Goal: Transaction & Acquisition: Purchase product/service

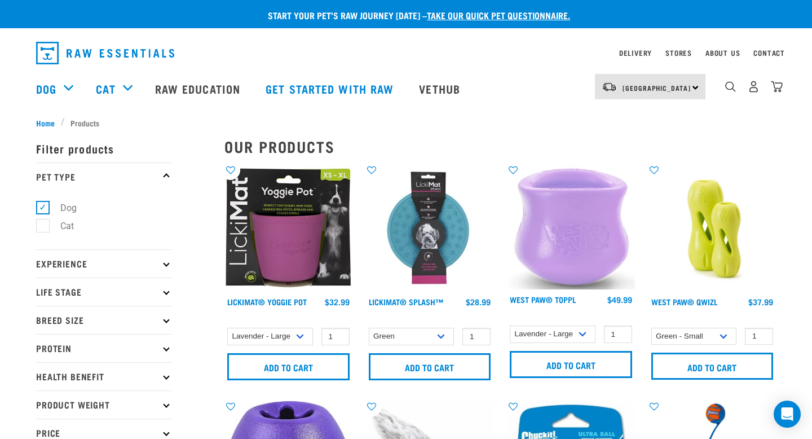
select select "626158"
click at [774, 95] on div "18" at bounding box center [753, 86] width 58 height 25
click at [774, 89] on img "dropdown navigation" at bounding box center [777, 87] width 12 height 12
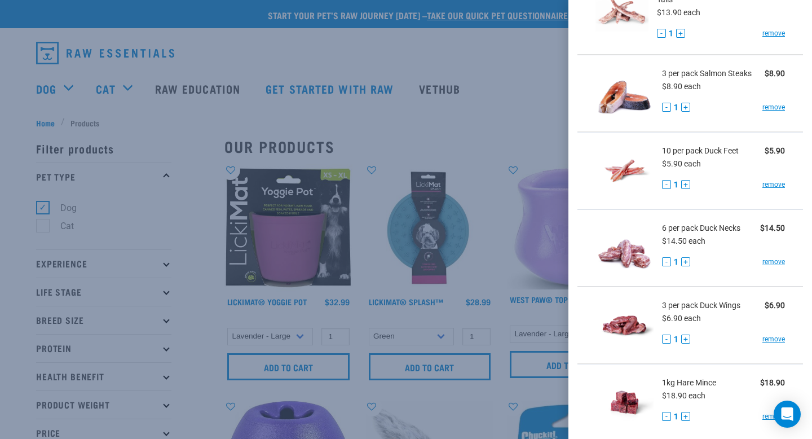
scroll to position [263, 0]
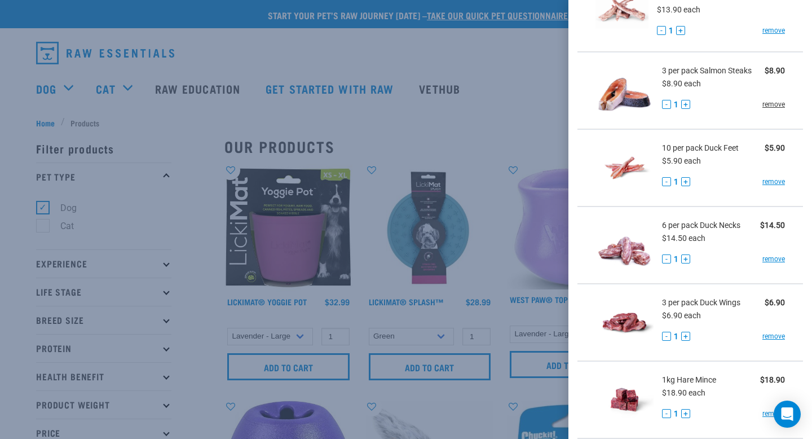
click at [773, 105] on link "remove" at bounding box center [773, 104] width 23 height 10
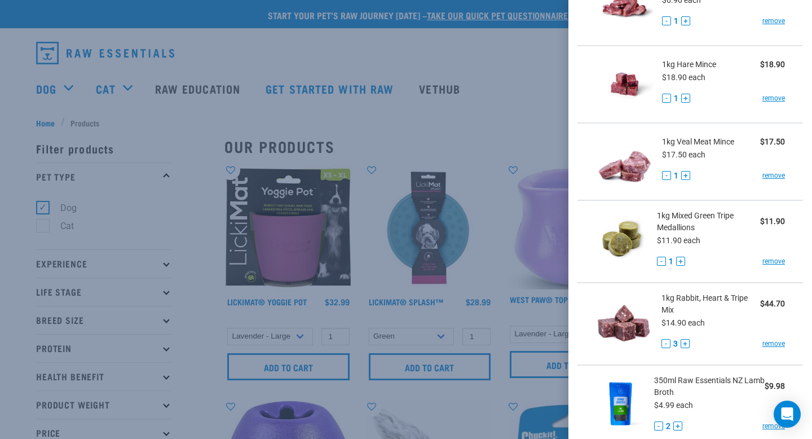
scroll to position [501, 0]
click at [664, 342] on button "-" at bounding box center [665, 342] width 9 height 9
click at [772, 175] on link "remove" at bounding box center [773, 175] width 23 height 10
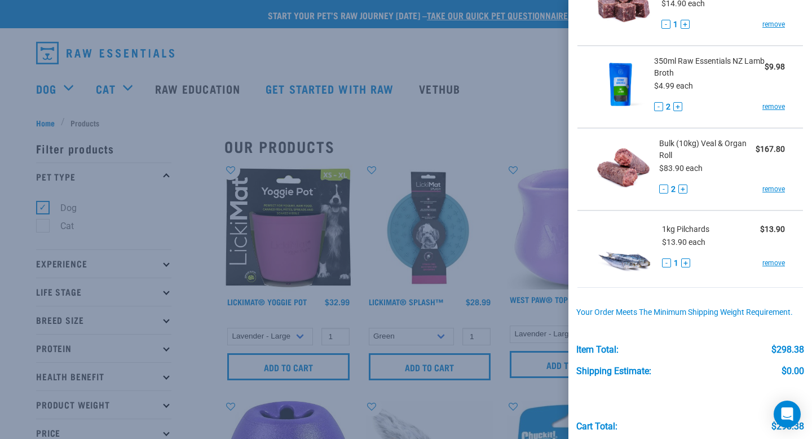
scroll to position [762, 0]
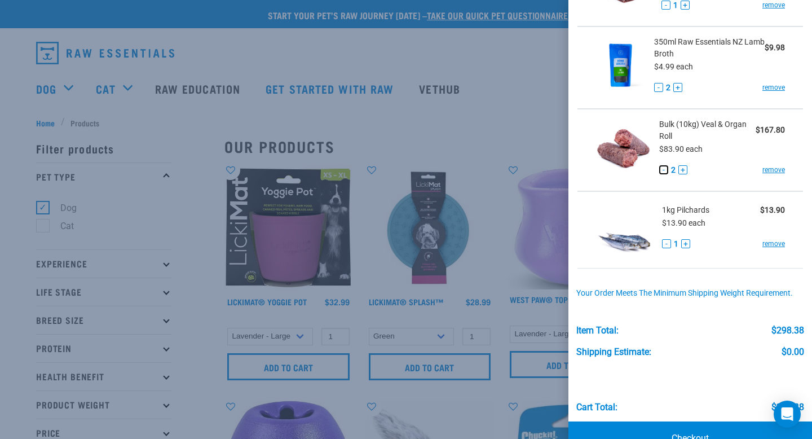
click at [665, 171] on button "-" at bounding box center [663, 169] width 9 height 9
click at [687, 242] on button "+" at bounding box center [685, 243] width 9 height 9
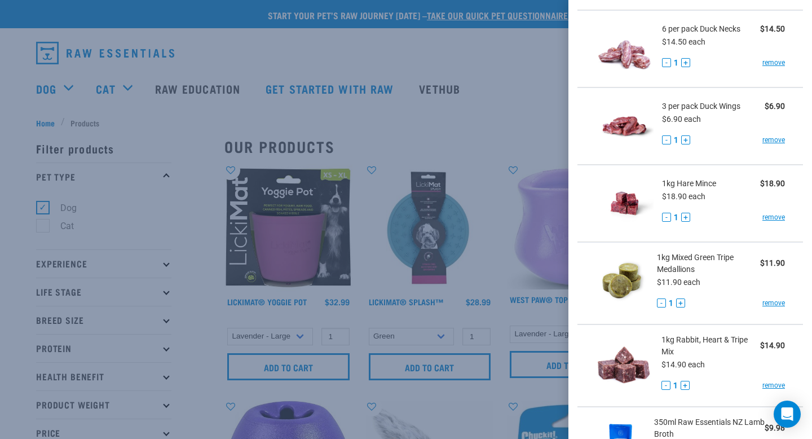
scroll to position [369, 0]
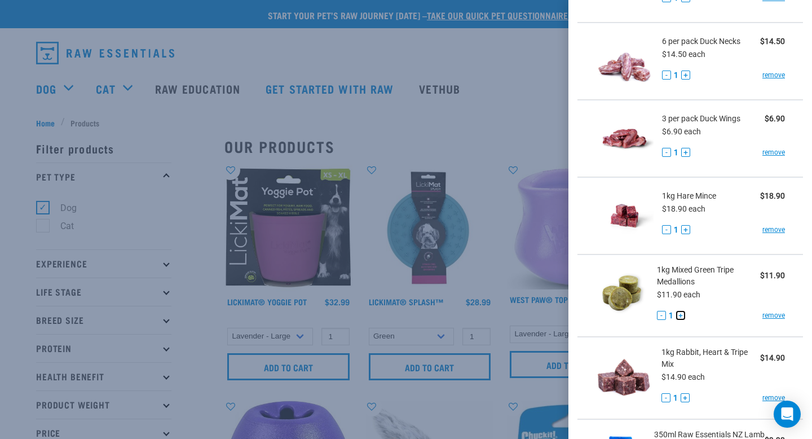
click at [678, 317] on button "+" at bounding box center [680, 315] width 9 height 9
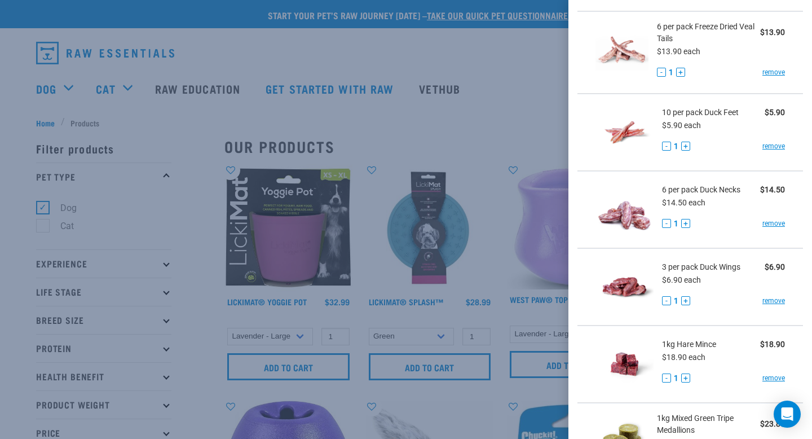
scroll to position [216, 0]
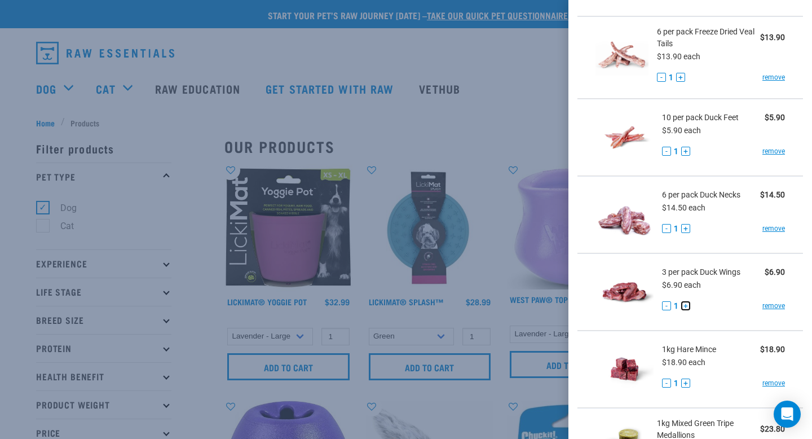
click at [683, 308] on button "+" at bounding box center [685, 305] width 9 height 9
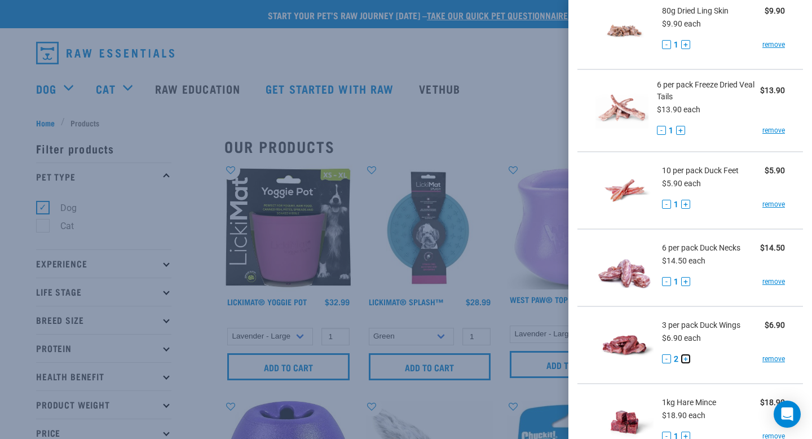
scroll to position [162, 0]
click at [684, 282] on button "+" at bounding box center [685, 282] width 9 height 9
click at [684, 202] on button "+" at bounding box center [685, 205] width 9 height 9
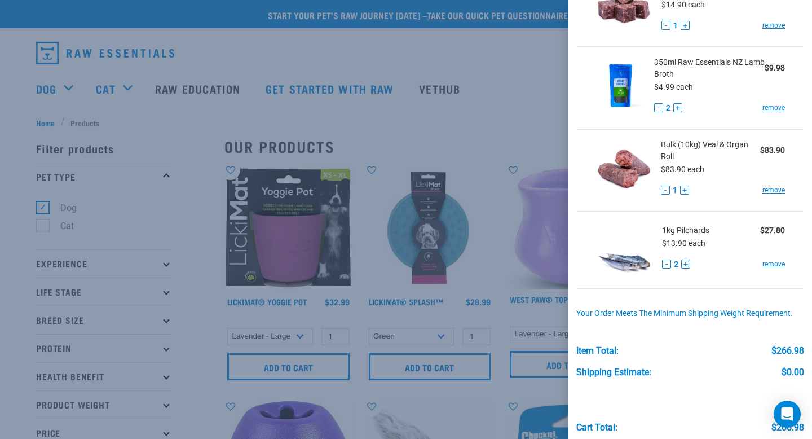
scroll to position [758, 0]
